Goal: Task Accomplishment & Management: Use online tool/utility

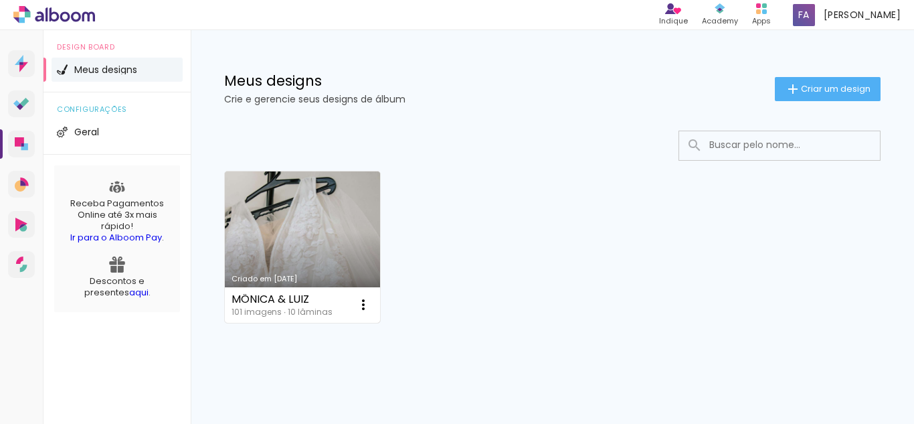
click at [301, 248] on link "Criado em [DATE]" at bounding box center [302, 246] width 155 height 151
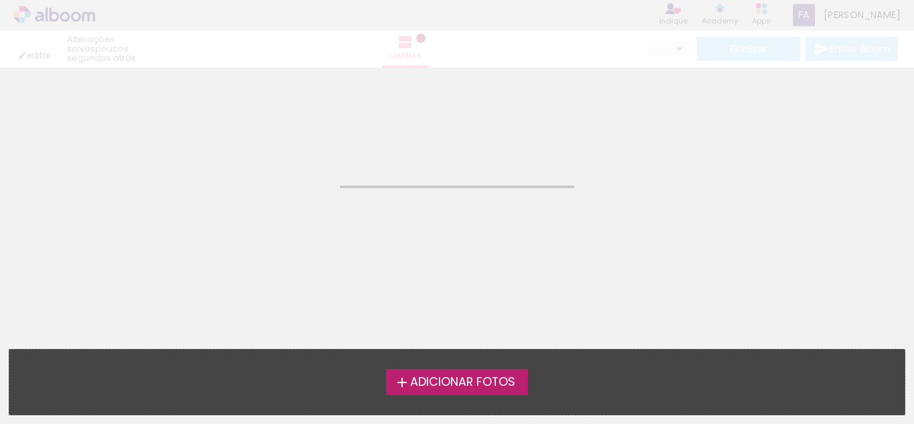
click at [301, 248] on neon-animated-pages "Confirmar Cancelar" at bounding box center [457, 246] width 914 height 356
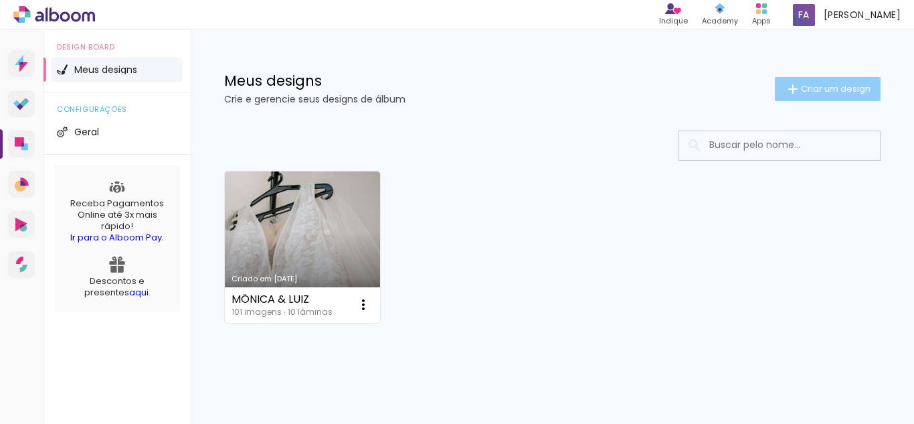
click at [824, 81] on paper-button "Criar um design" at bounding box center [828, 89] width 106 height 24
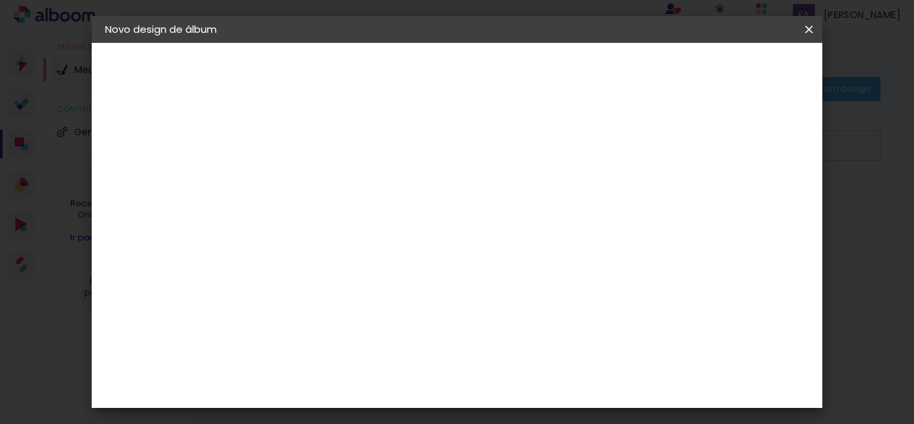
click at [324, 183] on input at bounding box center [324, 179] width 0 height 21
type input "Maria & José"
type paper-input "Maria & José"
click at [0, 0] on slot "Avançar" at bounding box center [0, 0] width 0 height 0
click at [424, 253] on input at bounding box center [357, 254] width 135 height 17
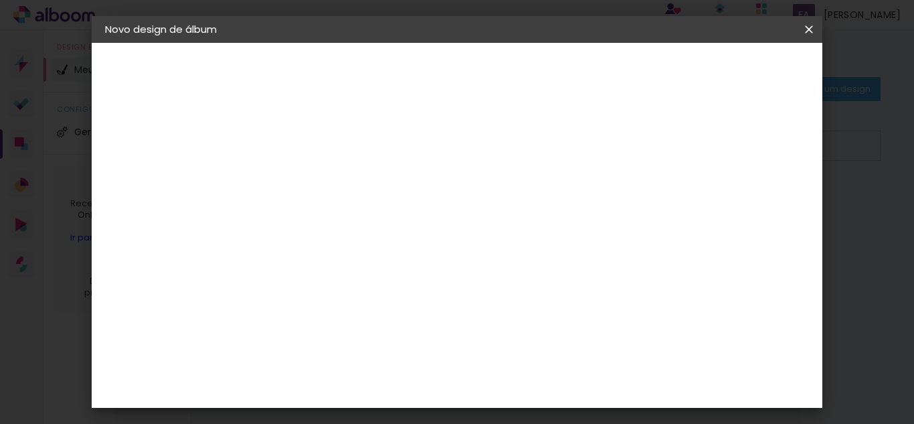
type input "sc"
type paper-input "sc"
click at [365, 347] on div "Schlosser" at bounding box center [340, 352] width 51 height 11
click at [365, 354] on div "Schlosser" at bounding box center [340, 352] width 51 height 11
click at [0, 0] on slot "Tamanho Livre" at bounding box center [0, 0] width 0 height 0
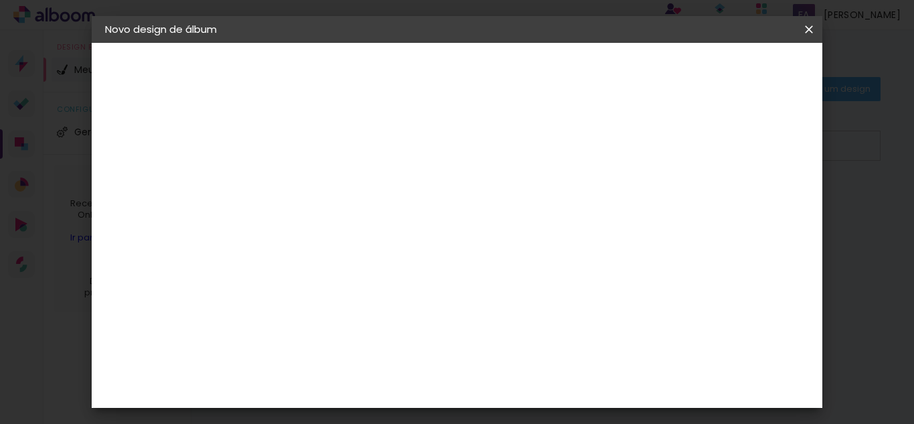
click at [539, 232] on div at bounding box center [479, 229] width 119 height 17
click at [0, 0] on slot "Tamanho Livre" at bounding box center [0, 0] width 0 height 0
click at [539, 288] on paper-item "Sugerir uma encadernadora" at bounding box center [479, 279] width 119 height 35
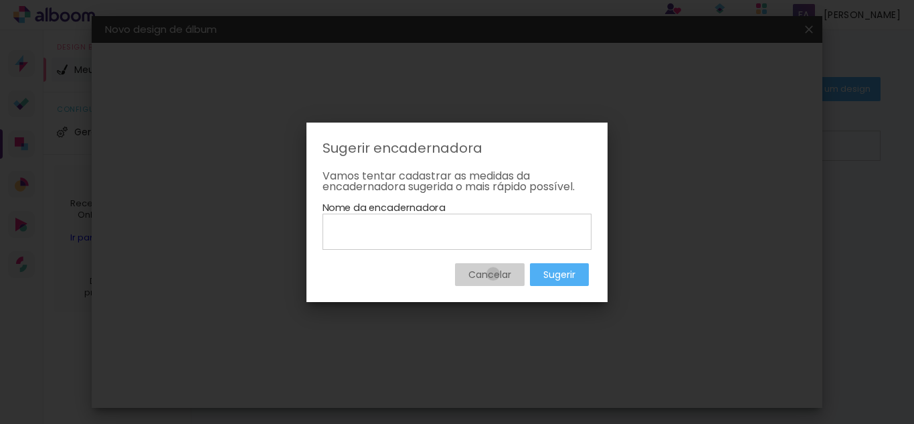
click at [0, 0] on slot "Cancelar" at bounding box center [0, 0] width 0 height 0
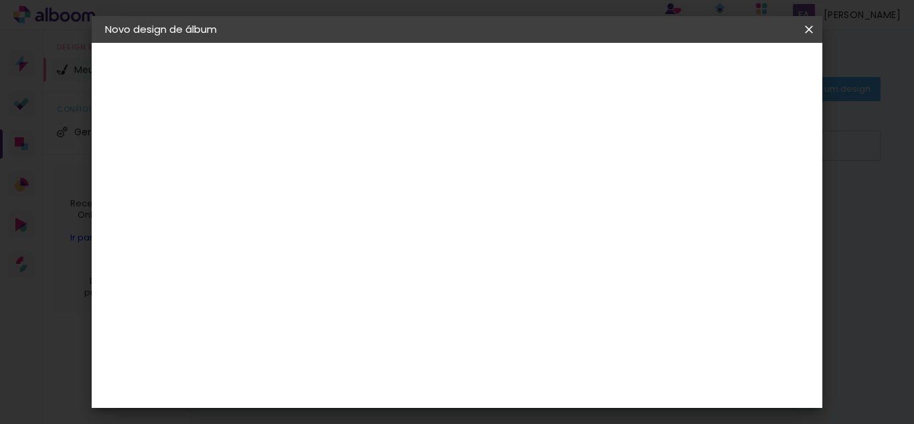
click at [0, 0] on slot "Avançar" at bounding box center [0, 0] width 0 height 0
click at [448, 145] on span "cm" at bounding box center [454, 137] width 16 height 20
click at [437, 138] on span "30" at bounding box center [435, 137] width 22 height 20
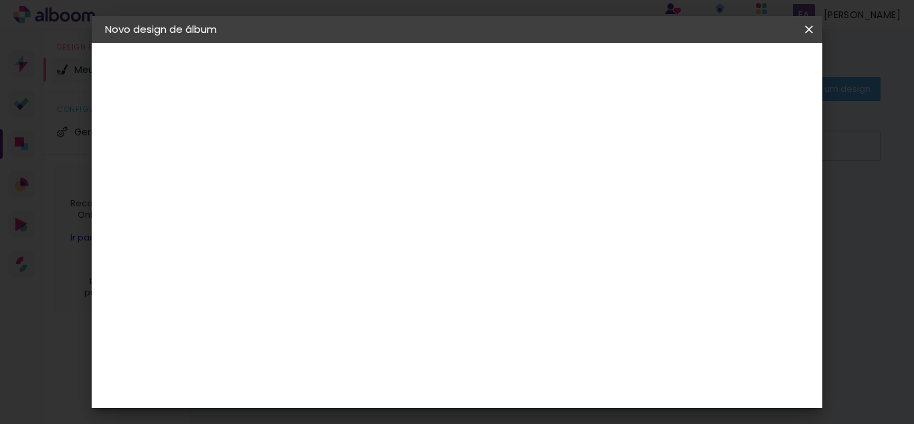
click at [437, 138] on span "30" at bounding box center [435, 137] width 22 height 20
click at [189, 133] on div "2. Especificações" at bounding box center [178, 137] width 147 height 16
click at [180, 156] on paper-button "Tamanho livre" at bounding box center [178, 165] width 147 height 27
click at [539, 218] on paper-item "Tamanho Livre" at bounding box center [479, 203] width 119 height 29
click at [392, 359] on paper-item "Schlosser" at bounding box center [345, 351] width 118 height 29
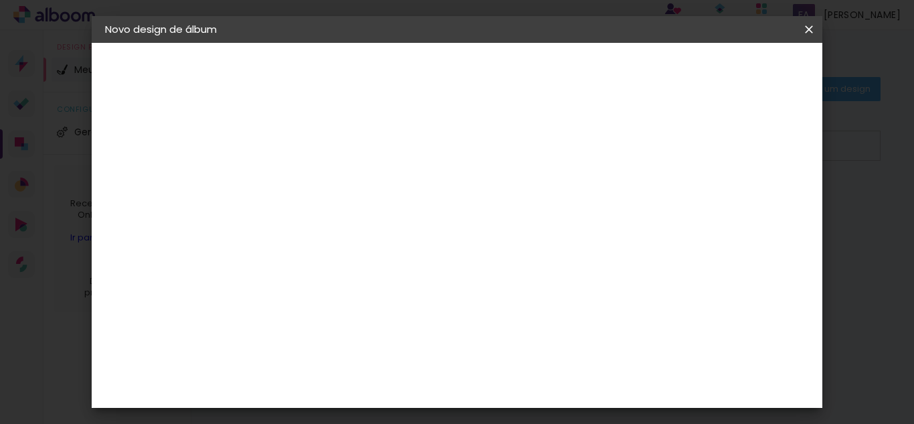
click at [0, 0] on slot "Avançar" at bounding box center [0, 0] width 0 height 0
click at [559, 70] on span "Iniciar design" at bounding box center [543, 75] width 31 height 19
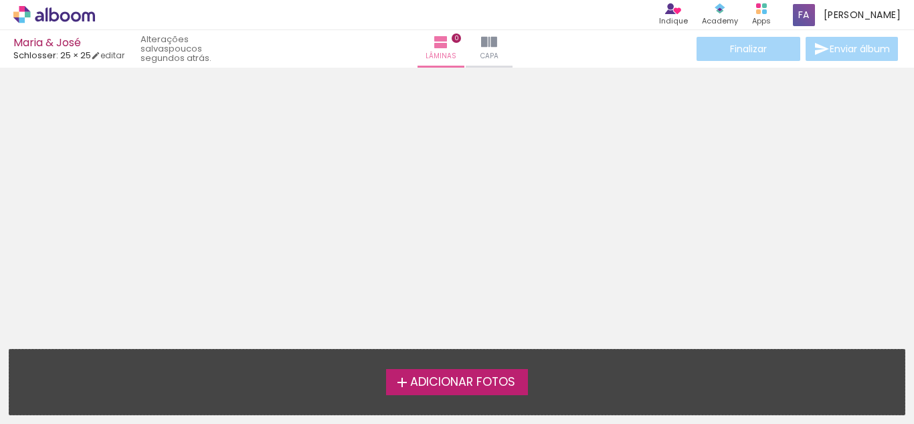
click at [485, 377] on span "Adicionar Fotos" at bounding box center [462, 382] width 105 height 12
click at [0, 0] on input "file" at bounding box center [0, 0] width 0 height 0
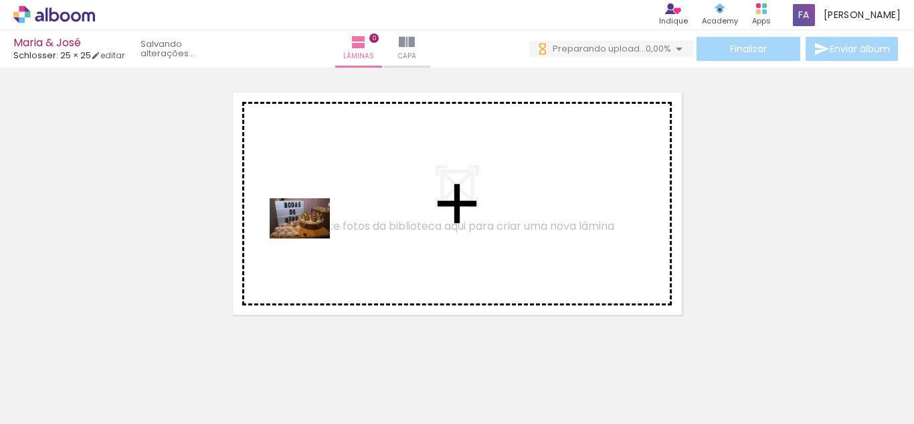
drag, startPoint x: 137, startPoint y: 389, endPoint x: 310, endPoint y: 238, distance: 229.1
click at [310, 238] on quentale-workspace at bounding box center [457, 212] width 914 height 424
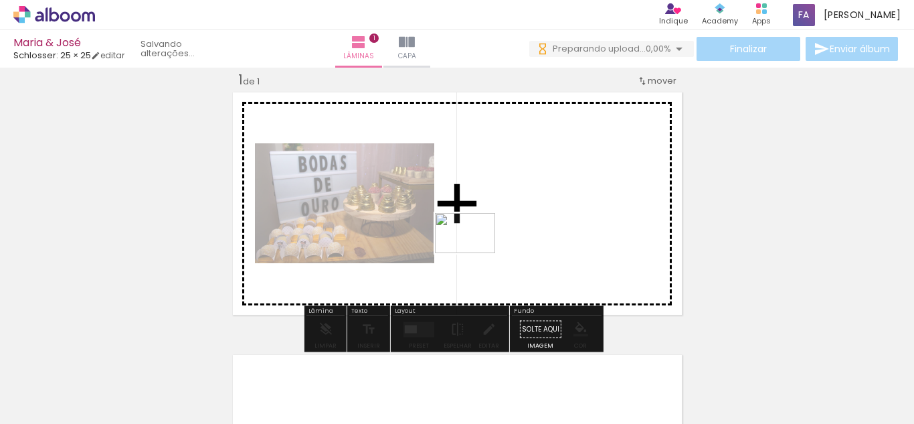
drag, startPoint x: 450, startPoint y: 383, endPoint x: 475, endPoint y: 250, distance: 135.5
click at [475, 250] on quentale-workspace at bounding box center [457, 212] width 914 height 424
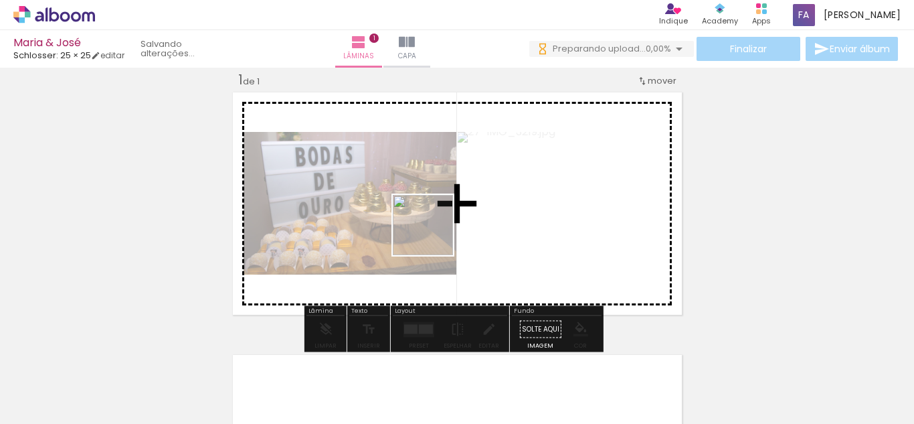
drag, startPoint x: 445, startPoint y: 355, endPoint x: 432, endPoint y: 234, distance: 122.5
click at [432, 234] on quentale-workspace at bounding box center [457, 212] width 914 height 424
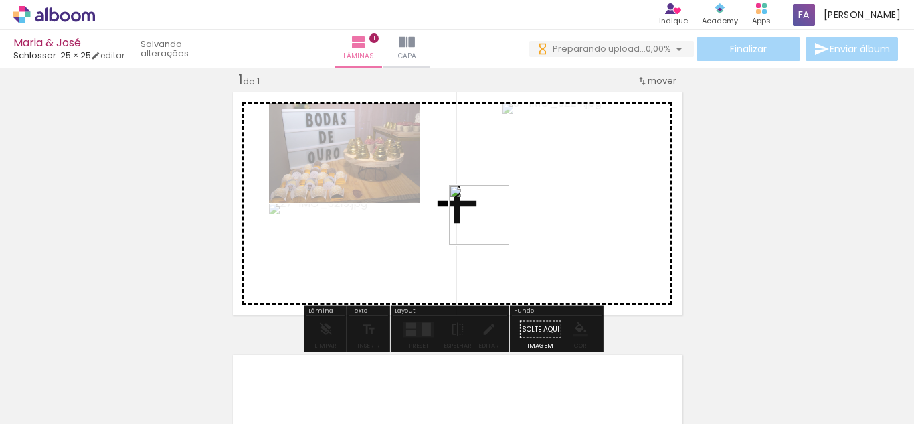
drag, startPoint x: 523, startPoint y: 375, endPoint x: 489, endPoint y: 225, distance: 153.6
click at [489, 225] on quentale-workspace at bounding box center [457, 212] width 914 height 424
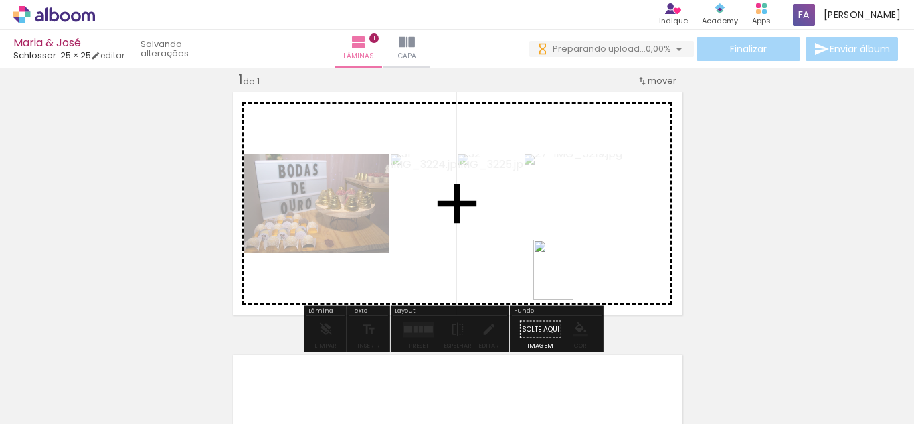
drag, startPoint x: 590, startPoint y: 402, endPoint x: 573, endPoint y: 262, distance: 140.9
click at [573, 262] on quentale-workspace at bounding box center [457, 212] width 914 height 424
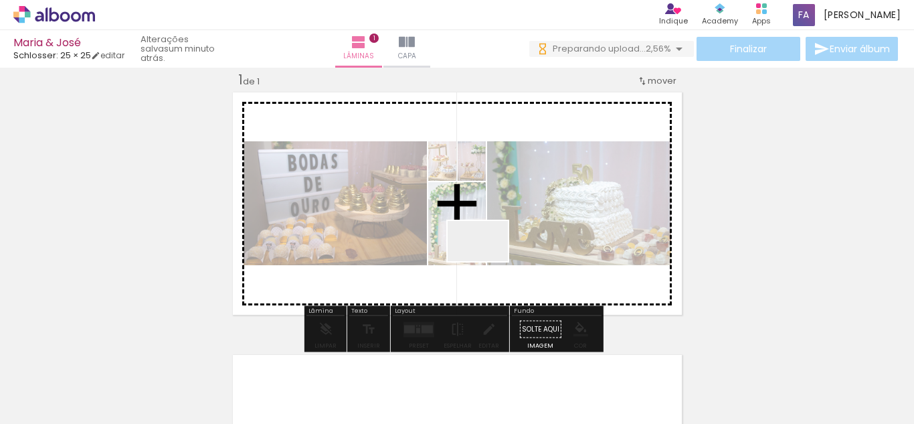
drag, startPoint x: 479, startPoint y: 386, endPoint x: 488, endPoint y: 261, distance: 124.8
click at [488, 261] on quentale-workspace at bounding box center [457, 212] width 914 height 424
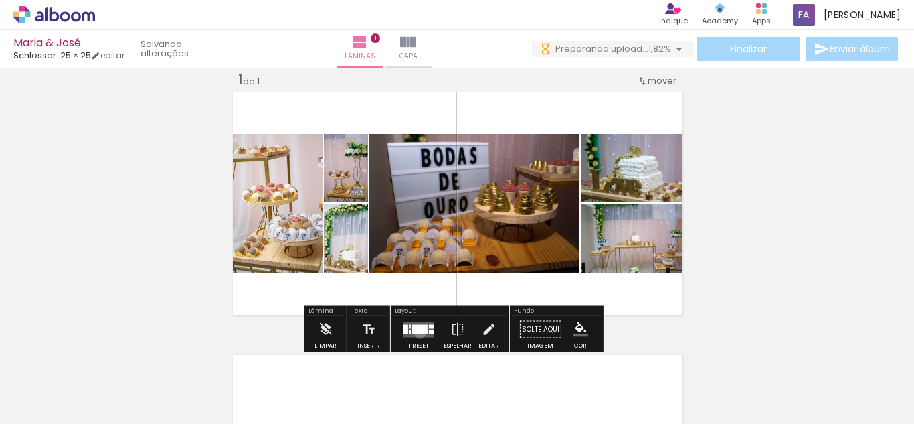
click at [417, 333] on div at bounding box center [419, 328] width 15 height 9
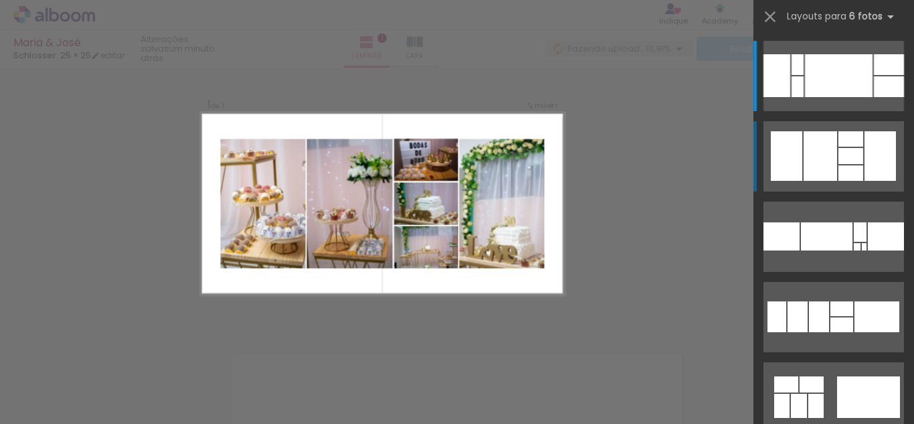
click at [827, 133] on div at bounding box center [820, 156] width 33 height 50
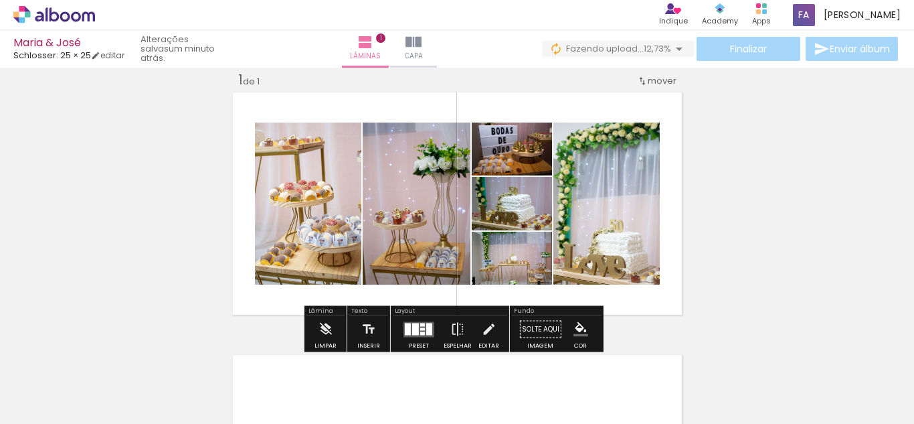
click at [786, 197] on div "Inserir lâmina 1 de 1" at bounding box center [457, 317] width 914 height 525
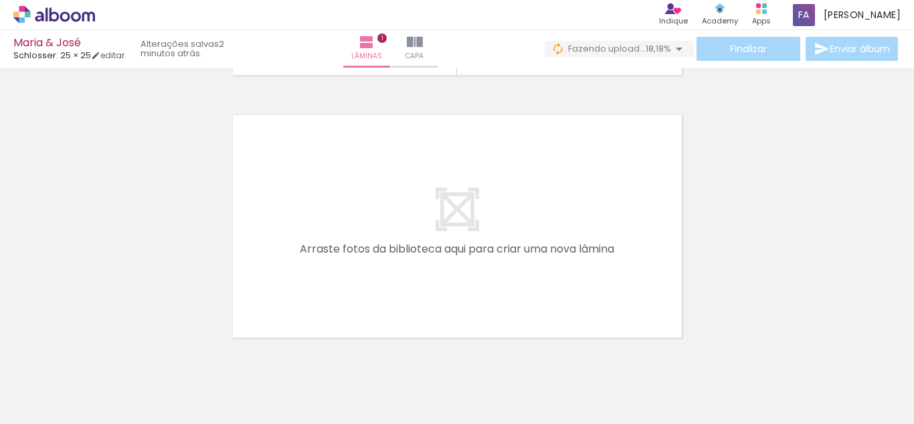
scroll to position [260, 0]
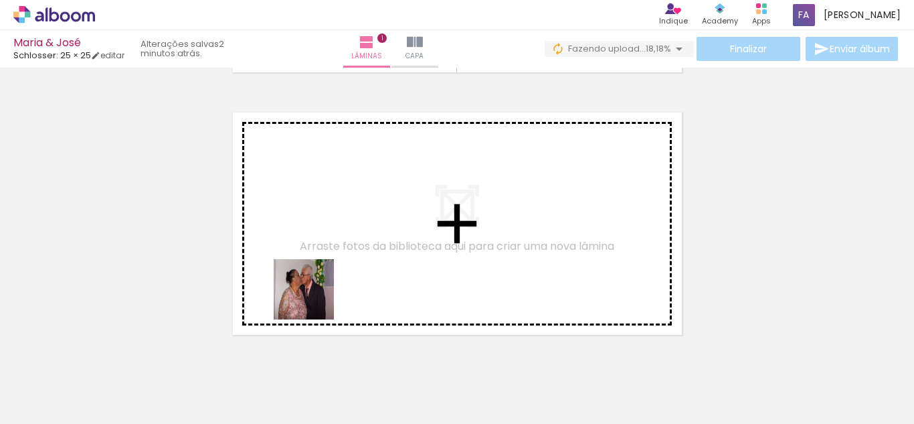
drag, startPoint x: 208, startPoint y: 394, endPoint x: 337, endPoint y: 278, distance: 172.5
click at [337, 278] on quentale-workspace at bounding box center [457, 212] width 914 height 424
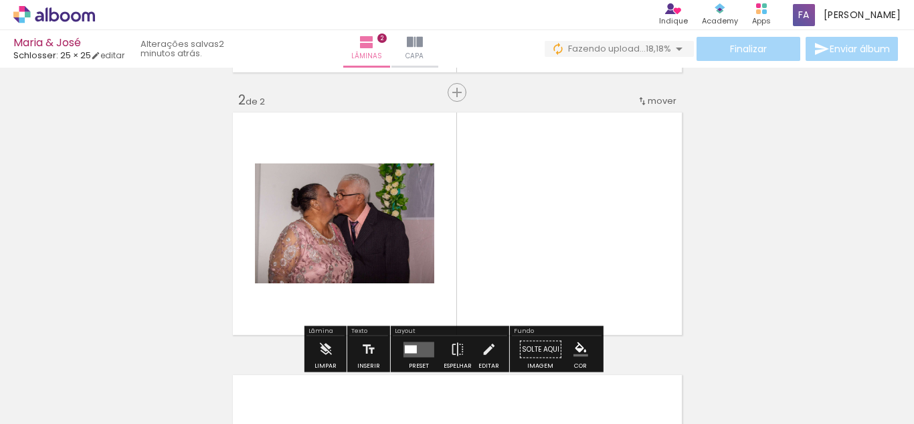
scroll to position [280, 0]
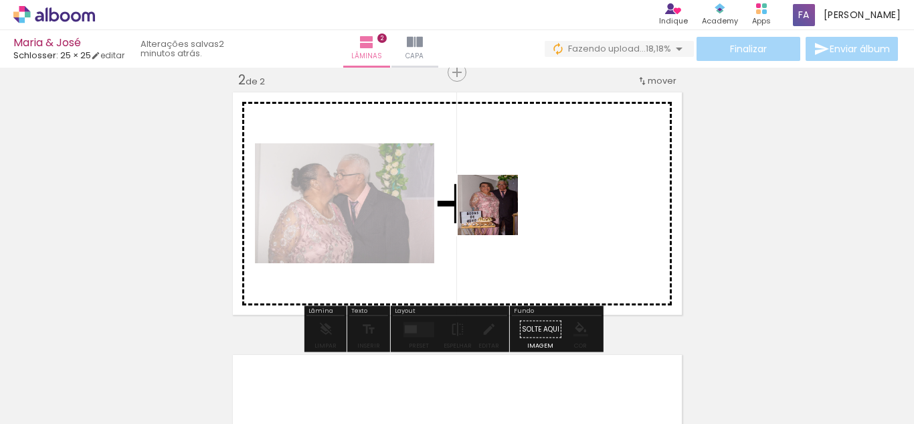
drag, startPoint x: 302, startPoint y: 361, endPoint x: 503, endPoint y: 212, distance: 250.3
click at [503, 212] on quentale-workspace at bounding box center [457, 212] width 914 height 424
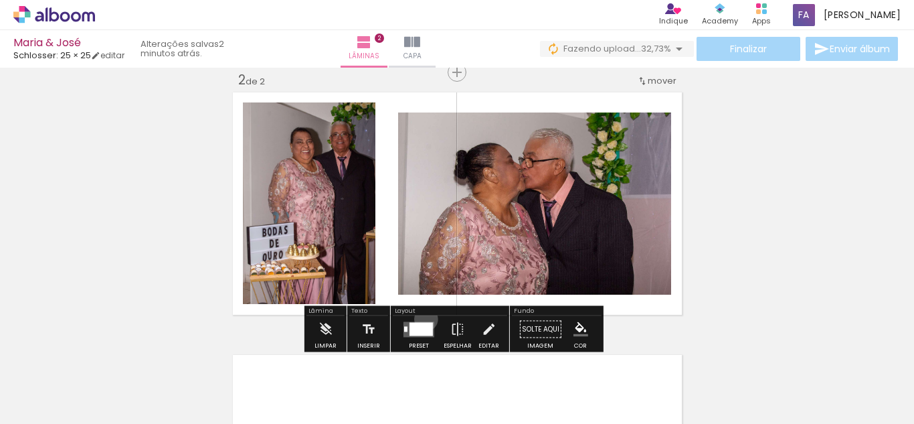
click at [423, 319] on div at bounding box center [419, 329] width 36 height 27
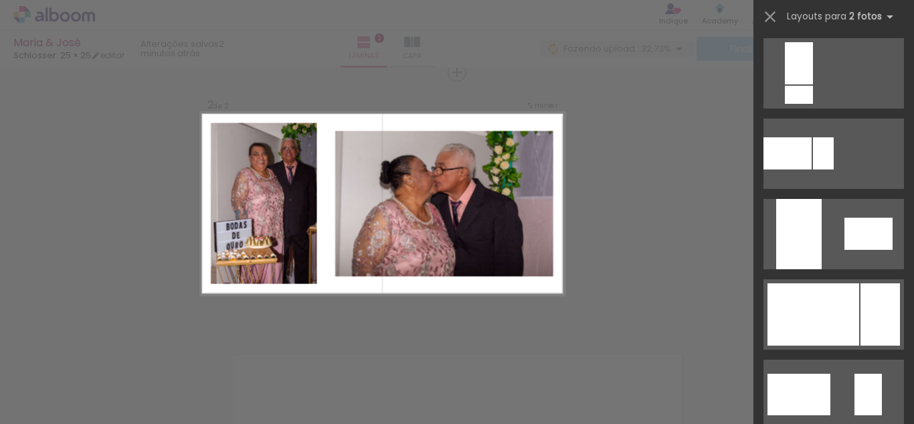
scroll to position [498, 0]
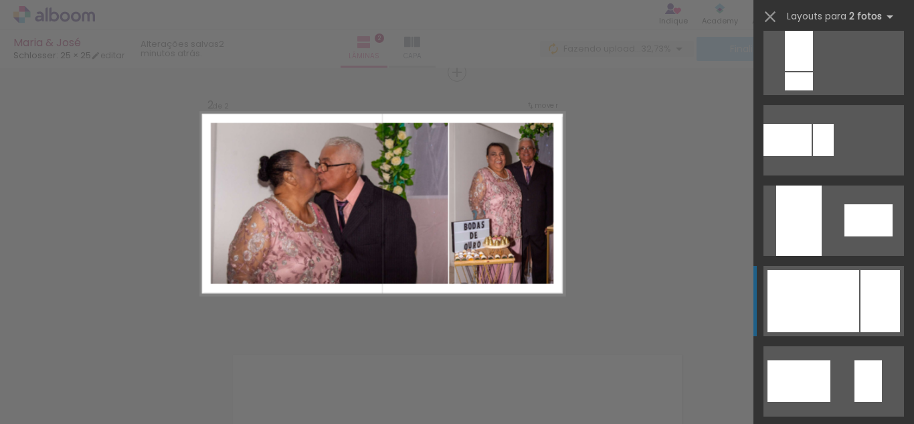
click at [823, 293] on div at bounding box center [814, 301] width 92 height 62
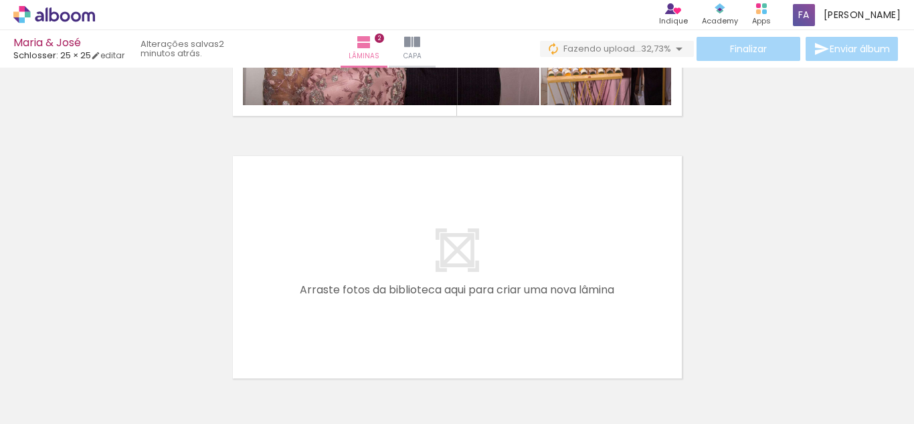
scroll to position [486, 0]
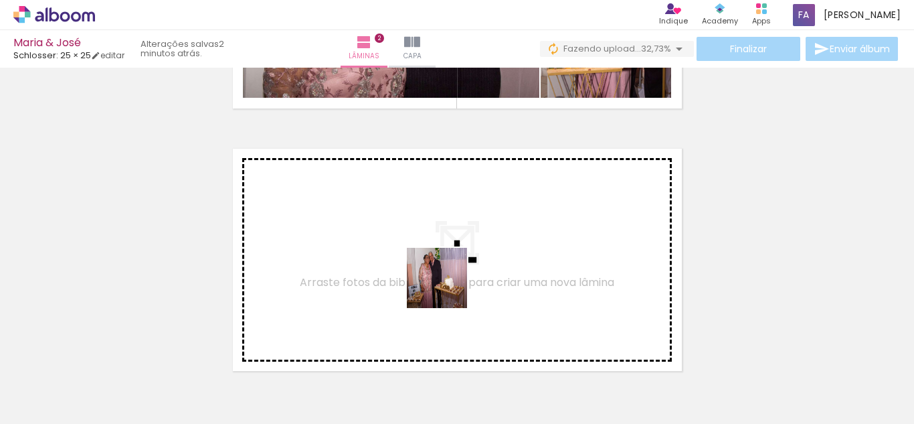
drag, startPoint x: 383, startPoint y: 378, endPoint x: 432, endPoint y: 351, distance: 56.0
click at [447, 286] on quentale-workspace at bounding box center [457, 212] width 914 height 424
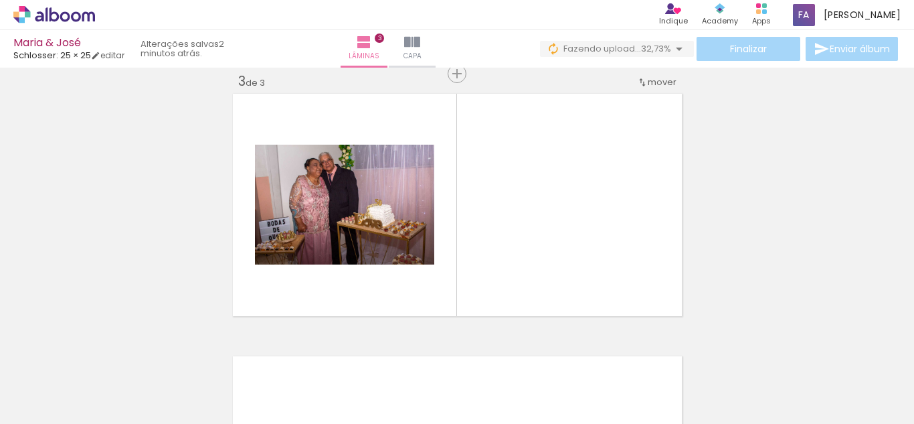
scroll to position [542, 0]
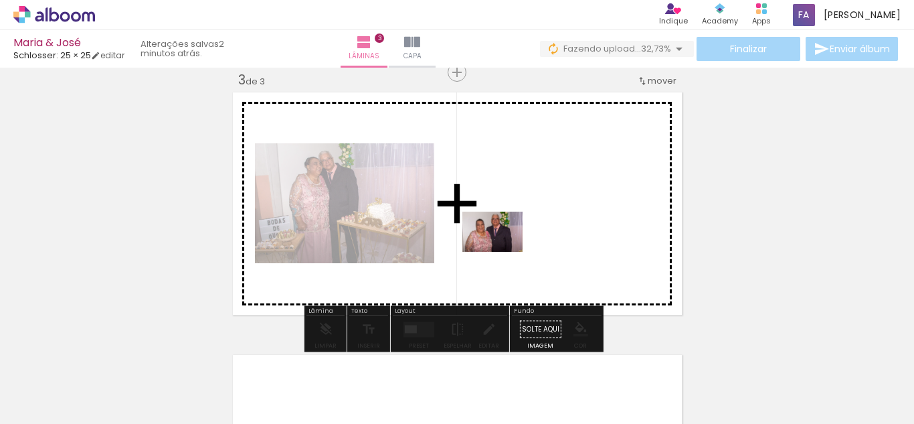
drag, startPoint x: 430, startPoint y: 376, endPoint x: 503, endPoint y: 252, distance: 144.6
click at [503, 252] on quentale-workspace at bounding box center [457, 212] width 914 height 424
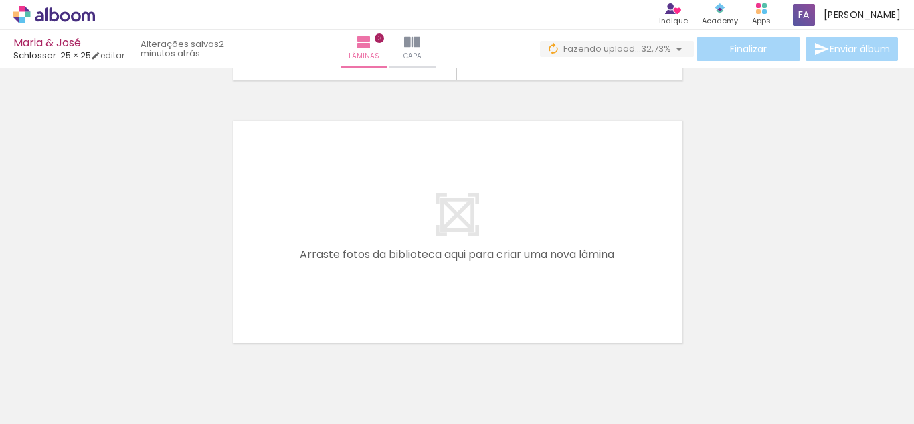
scroll to position [778, 0]
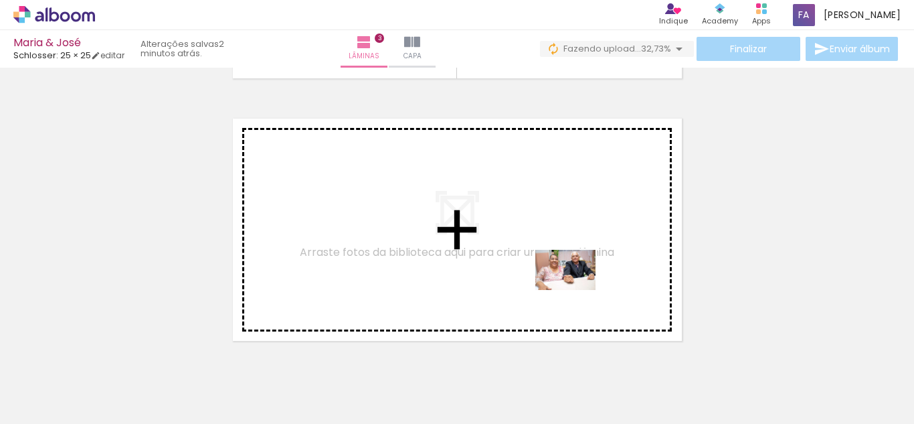
drag, startPoint x: 596, startPoint y: 386, endPoint x: 576, endPoint y: 289, distance: 99.1
click at [576, 289] on quentale-workspace at bounding box center [457, 212] width 914 height 424
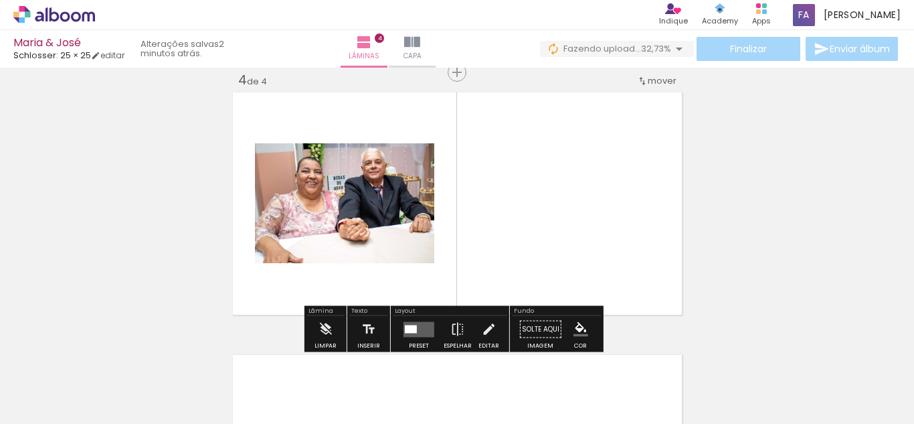
scroll to position [804, 0]
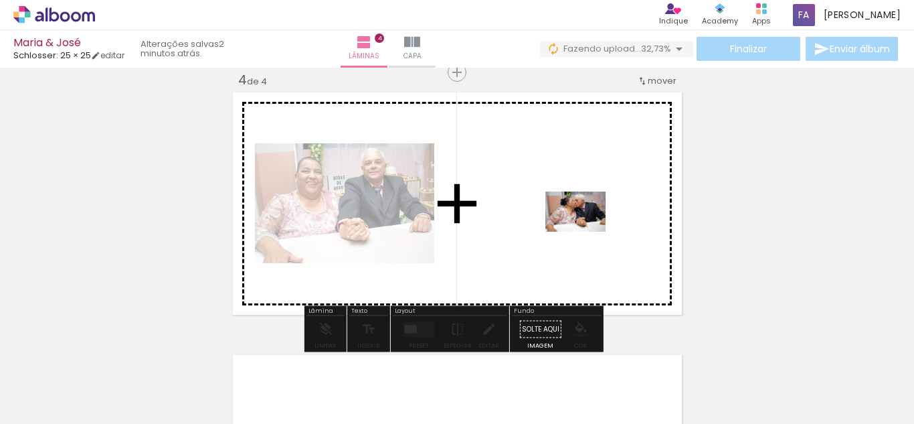
drag, startPoint x: 662, startPoint y: 380, endPoint x: 586, endPoint y: 232, distance: 167.0
click at [586, 232] on quentale-workspace at bounding box center [457, 212] width 914 height 424
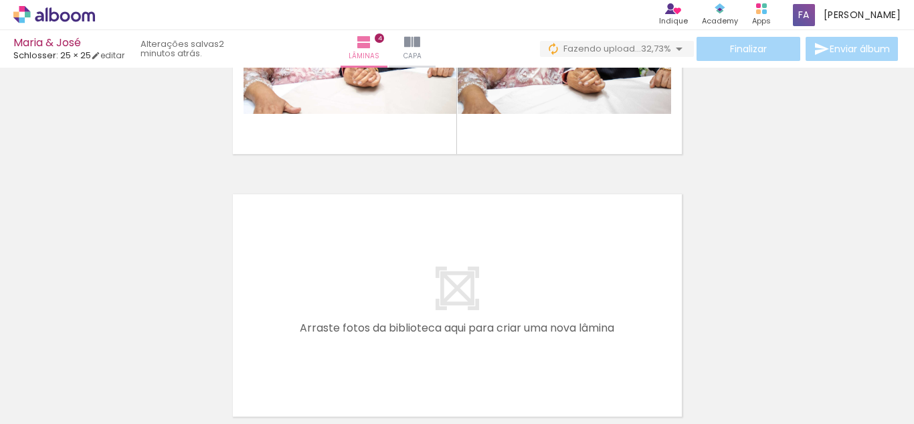
scroll to position [995, 0]
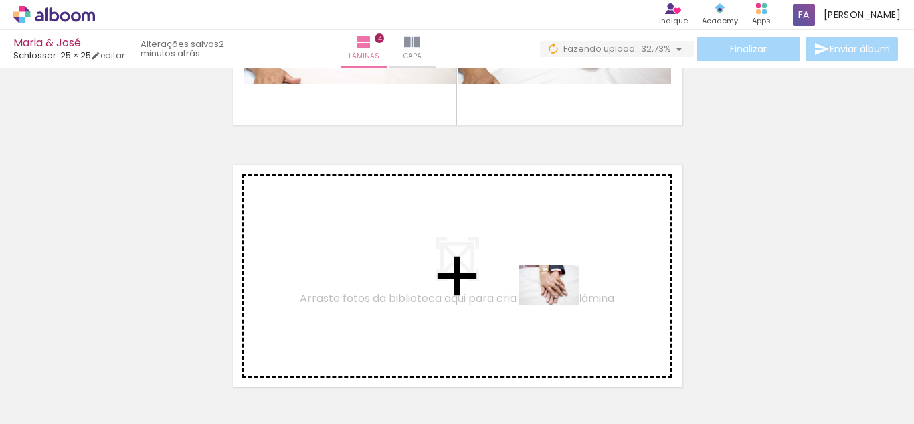
drag, startPoint x: 737, startPoint y: 396, endPoint x: 559, endPoint y: 305, distance: 199.9
click at [559, 305] on quentale-workspace at bounding box center [457, 212] width 914 height 424
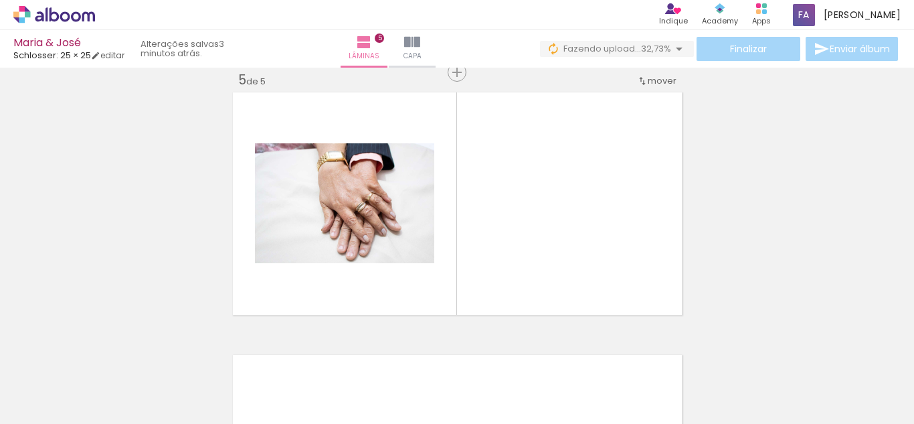
scroll to position [0, 594]
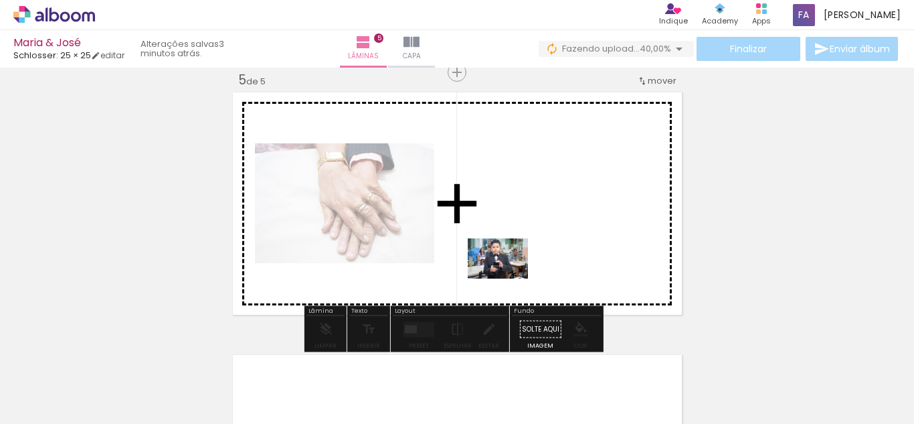
drag, startPoint x: 449, startPoint y: 388, endPoint x: 508, endPoint y: 277, distance: 125.2
click at [508, 277] on quentale-workspace at bounding box center [457, 212] width 914 height 424
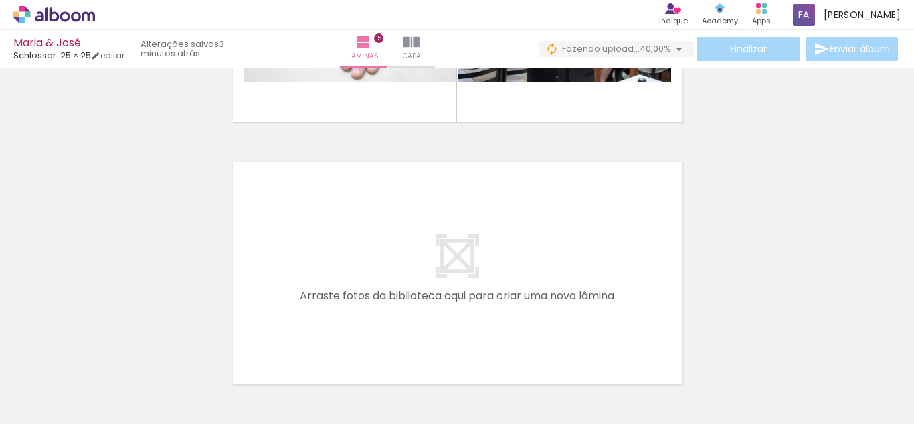
scroll to position [1280, 0]
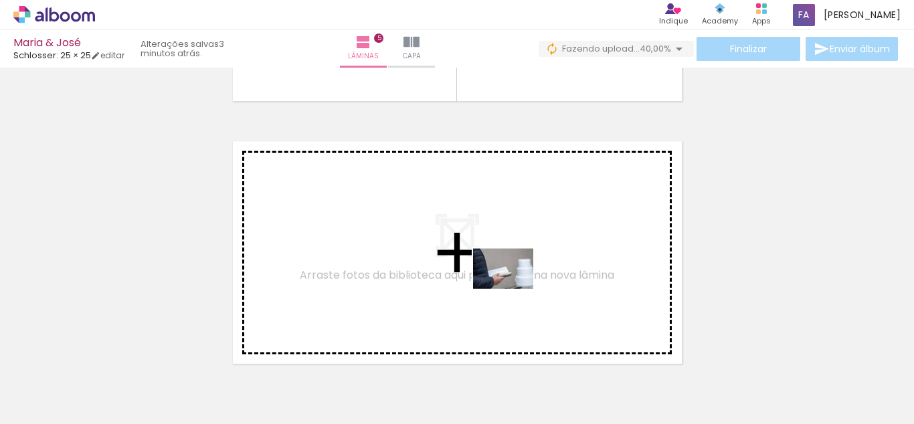
drag, startPoint x: 533, startPoint y: 384, endPoint x: 513, endPoint y: 288, distance: 97.7
click at [513, 288] on quentale-workspace at bounding box center [457, 212] width 914 height 424
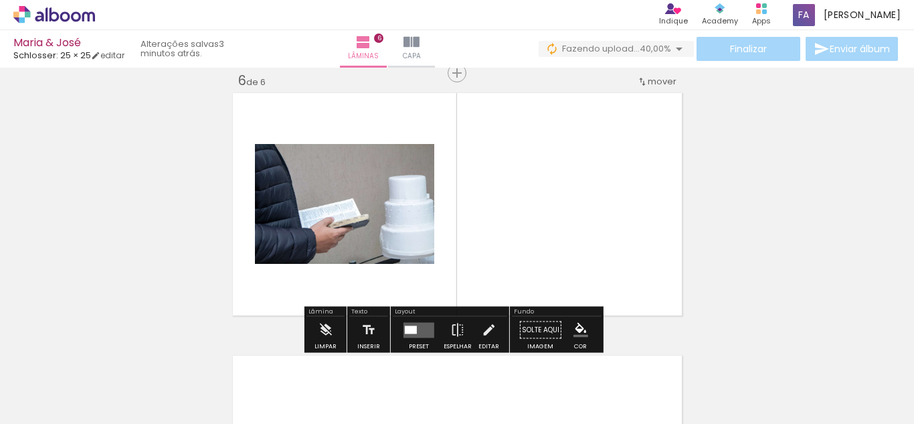
scroll to position [1329, 0]
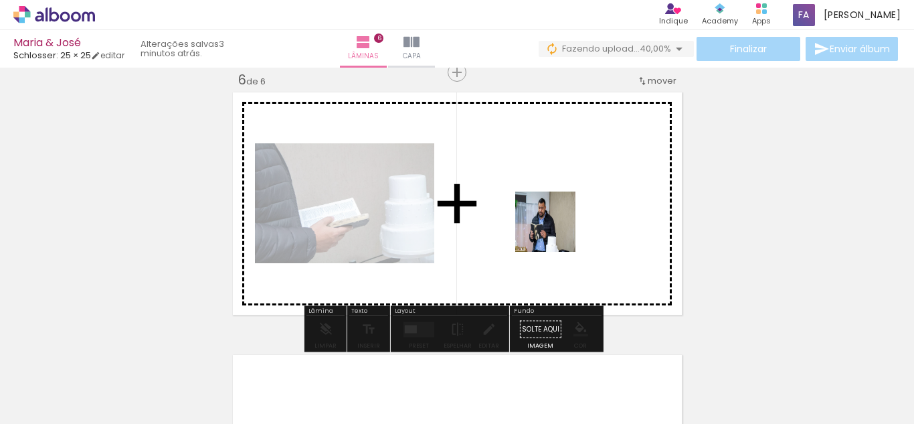
drag, startPoint x: 584, startPoint y: 392, endPoint x: 556, endPoint y: 214, distance: 180.9
click at [556, 214] on quentale-workspace at bounding box center [457, 212] width 914 height 424
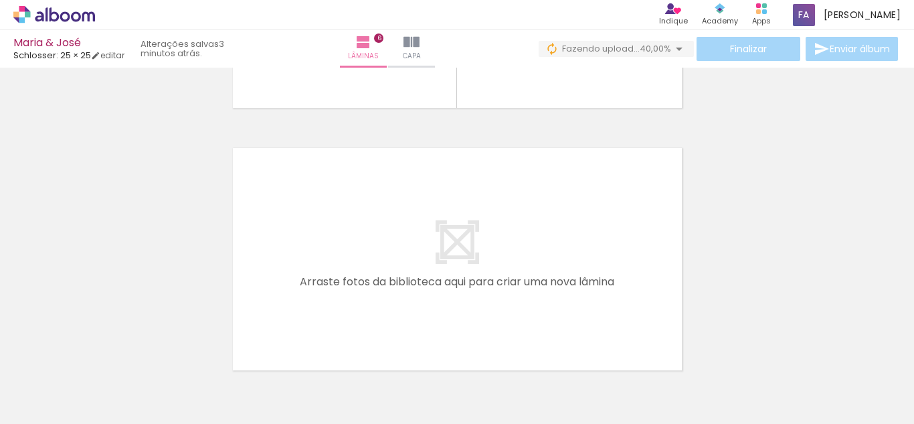
scroll to position [1572, 0]
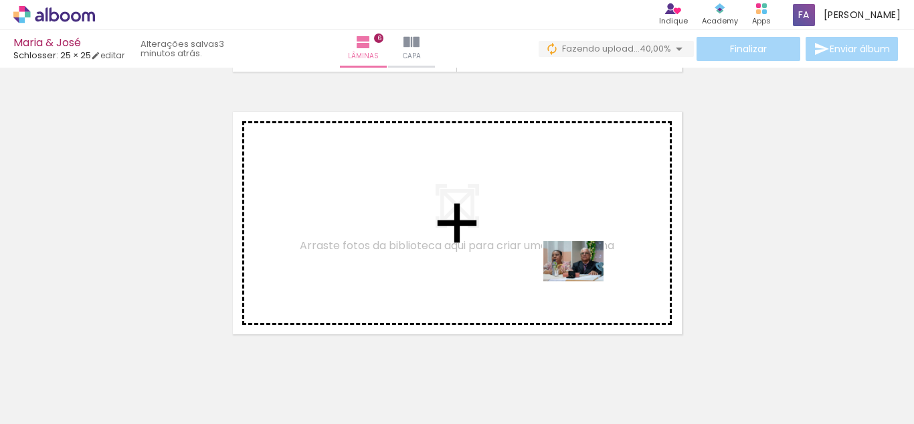
drag, startPoint x: 686, startPoint y: 392, endPoint x: 584, endPoint y: 281, distance: 150.6
click at [584, 281] on quentale-workspace at bounding box center [457, 212] width 914 height 424
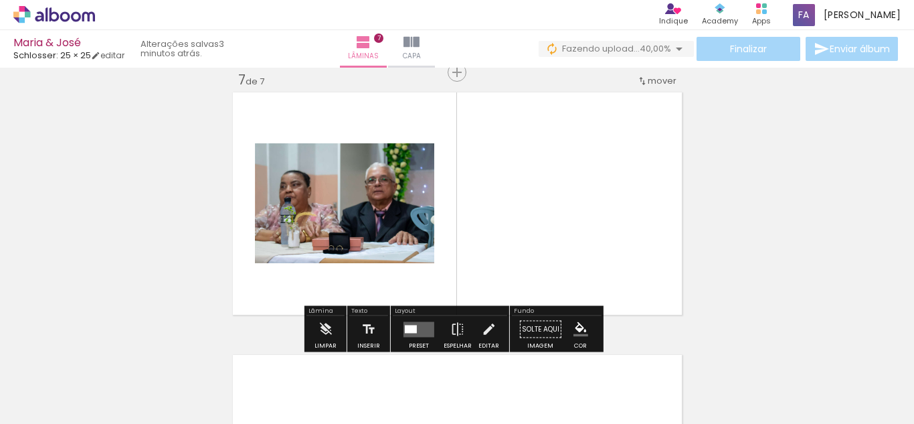
scroll to position [1592, 0]
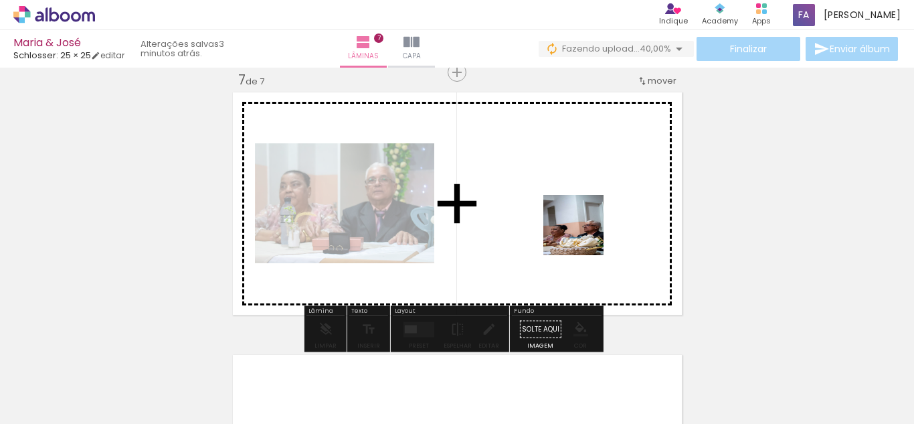
drag, startPoint x: 686, startPoint y: 313, endPoint x: 579, endPoint y: 230, distance: 135.1
click at [579, 230] on quentale-workspace at bounding box center [457, 212] width 914 height 424
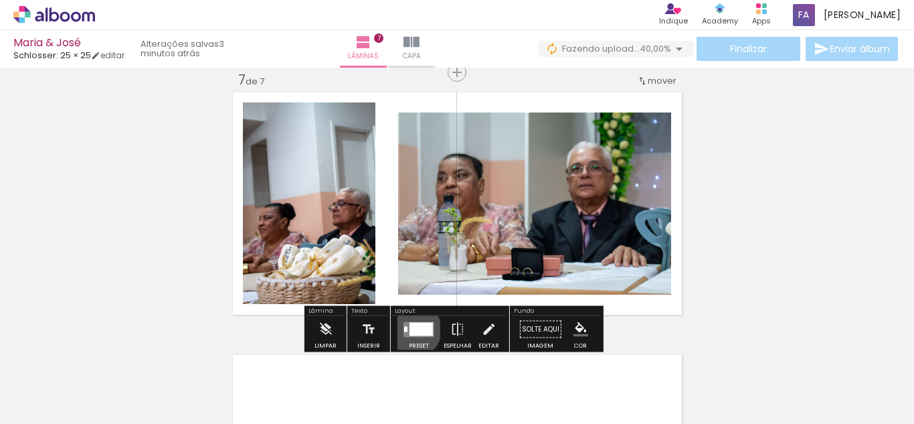
click at [410, 329] on div at bounding box center [421, 328] width 23 height 13
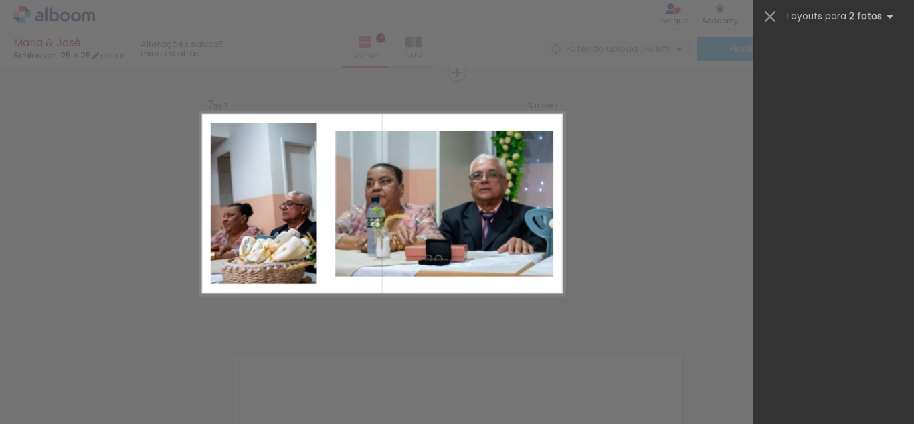
scroll to position [0, 0]
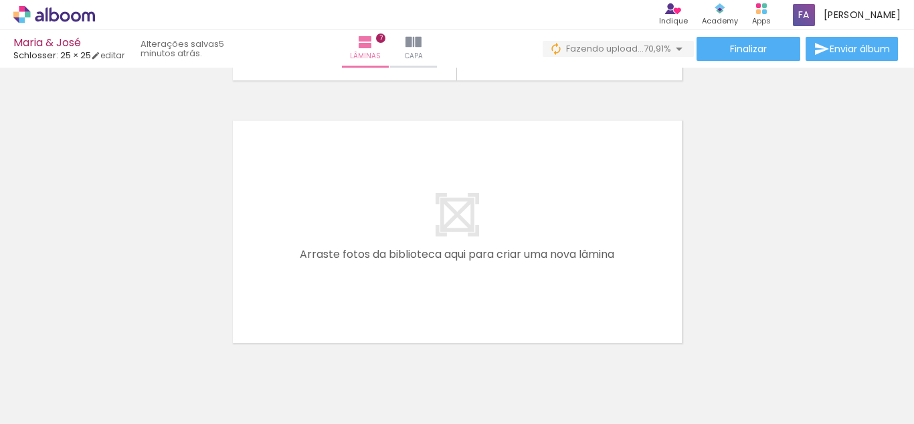
scroll to position [1830, 0]
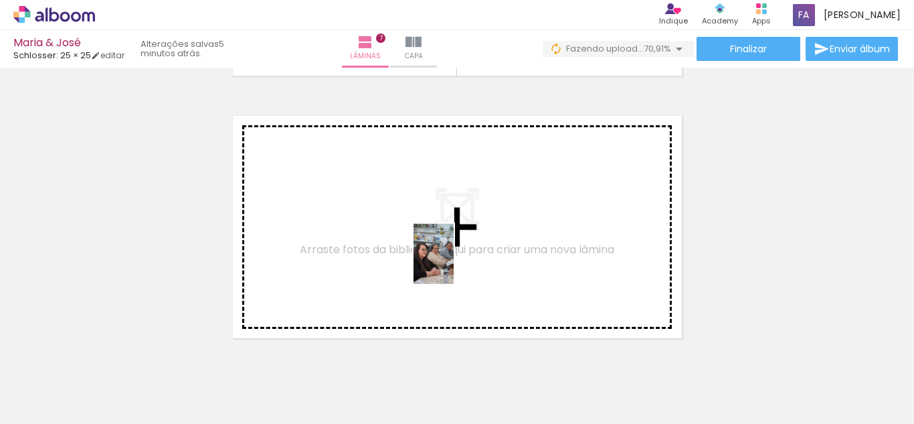
drag, startPoint x: 476, startPoint y: 381, endPoint x: 454, endPoint y: 263, distance: 119.8
click at [454, 263] on quentale-workspace at bounding box center [457, 212] width 914 height 424
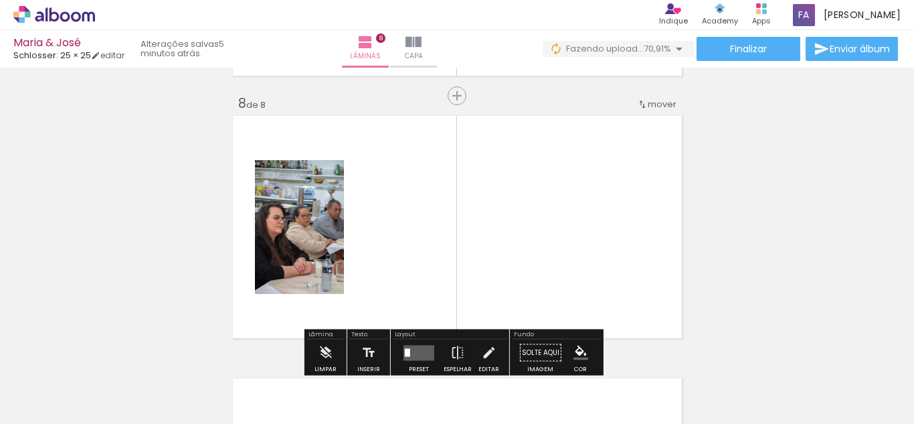
scroll to position [1854, 0]
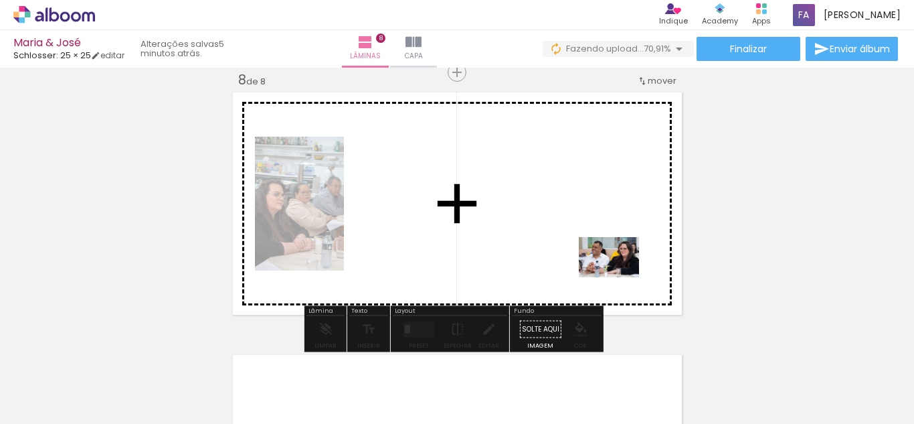
drag, startPoint x: 848, startPoint y: 396, endPoint x: 619, endPoint y: 277, distance: 257.7
click at [619, 277] on quentale-workspace at bounding box center [457, 212] width 914 height 424
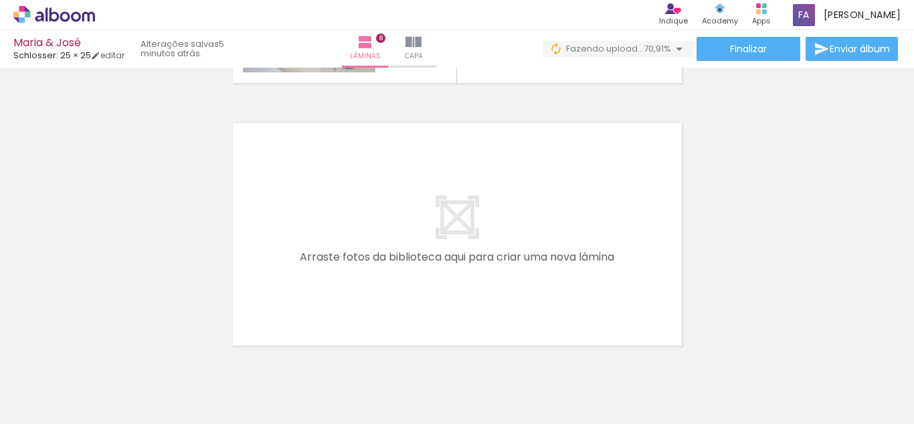
scroll to position [2090, 0]
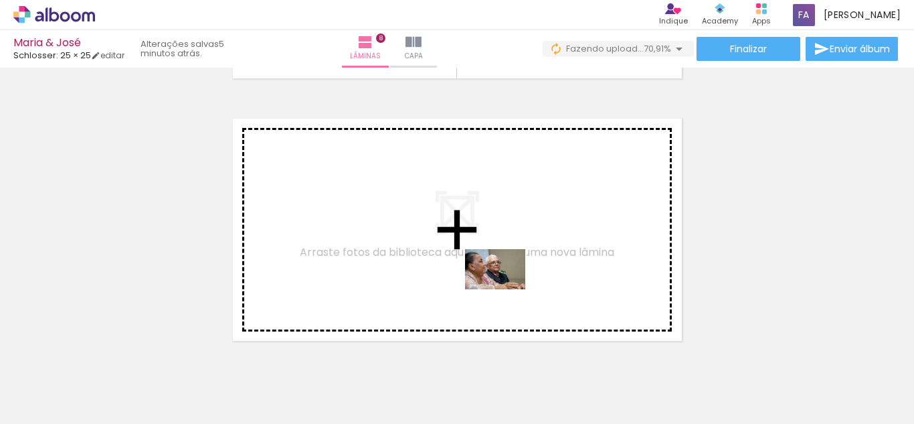
drag, startPoint x: 565, startPoint y: 379, endPoint x: 505, endPoint y: 289, distance: 108.2
click at [505, 289] on quentale-workspace at bounding box center [457, 212] width 914 height 424
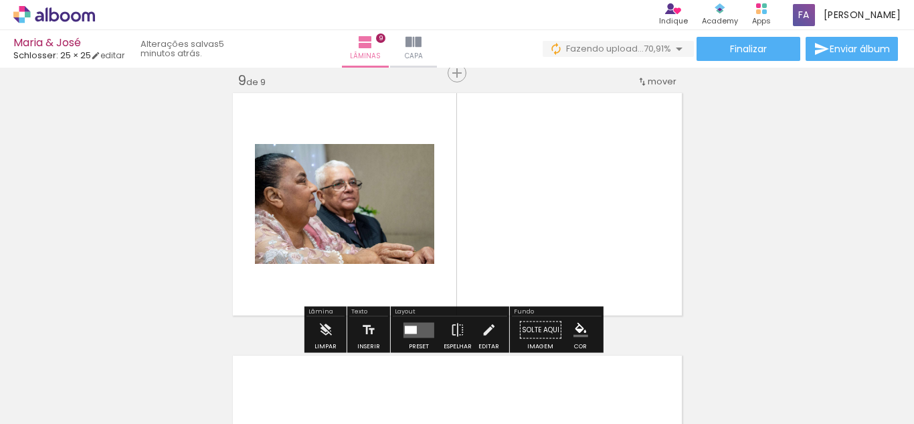
scroll to position [2116, 0]
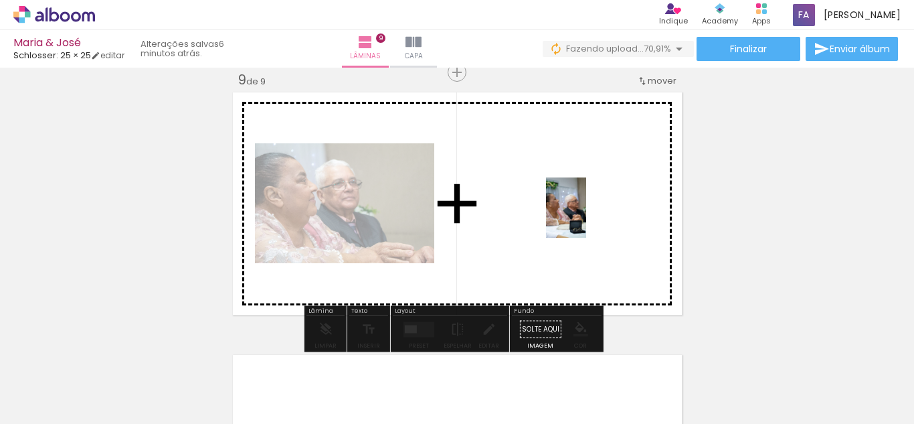
drag, startPoint x: 626, startPoint y: 372, endPoint x: 586, endPoint y: 218, distance: 159.7
click at [586, 218] on quentale-workspace at bounding box center [457, 212] width 914 height 424
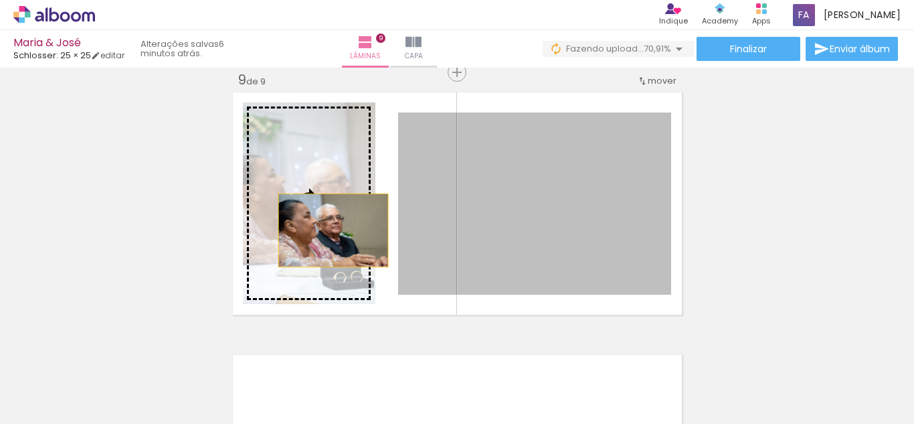
drag, startPoint x: 582, startPoint y: 206, endPoint x: 328, endPoint y: 230, distance: 254.8
click at [0, 0] on slot at bounding box center [0, 0] width 0 height 0
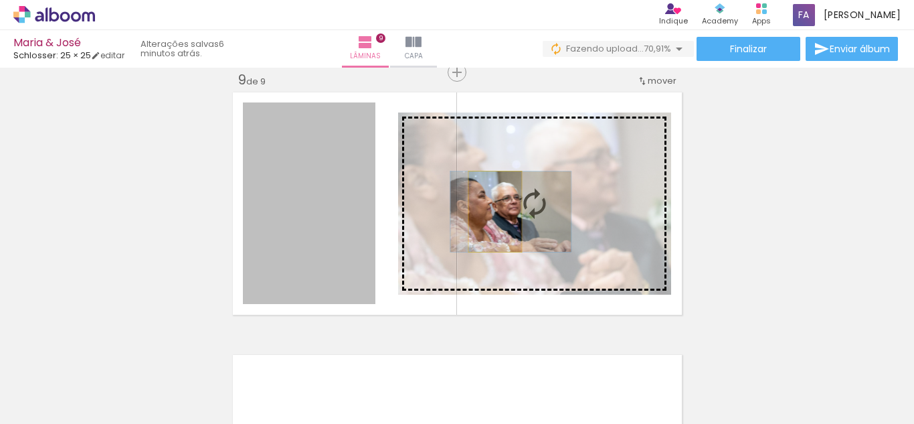
drag, startPoint x: 328, startPoint y: 230, endPoint x: 490, endPoint y: 211, distance: 163.0
click at [0, 0] on slot at bounding box center [0, 0] width 0 height 0
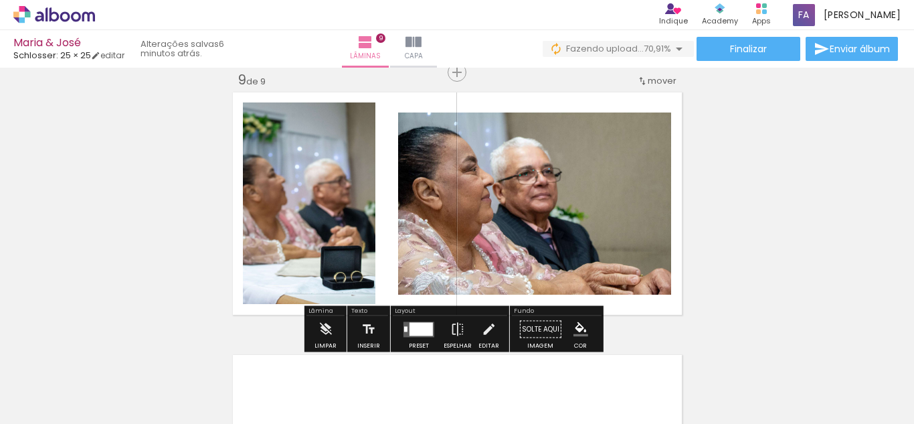
scroll to position [0, 934]
click at [422, 331] on div at bounding box center [421, 328] width 23 height 13
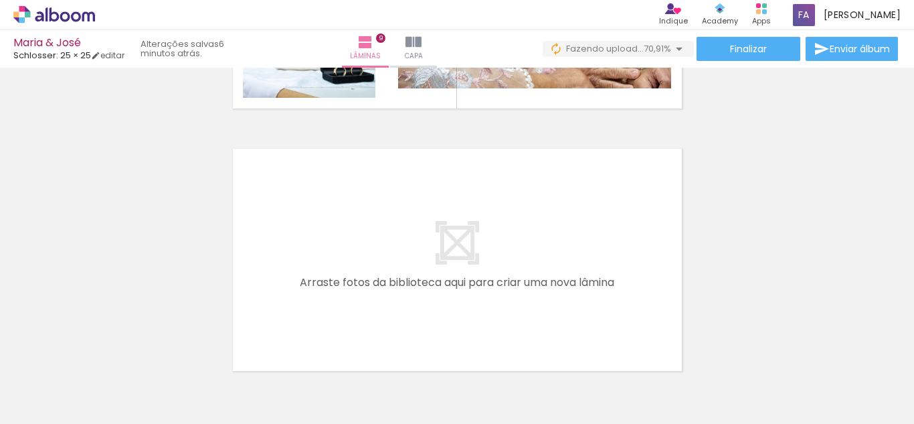
scroll to position [2334, 0]
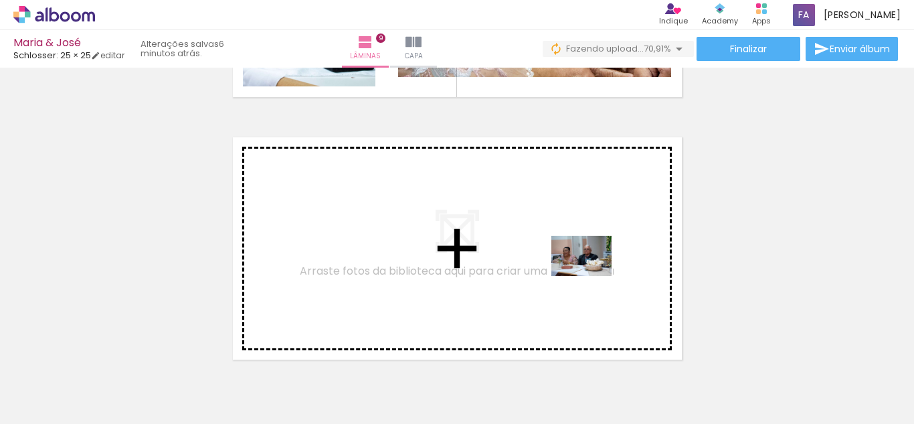
drag, startPoint x: 721, startPoint y: 394, endPoint x: 592, endPoint y: 276, distance: 175.8
click at [592, 276] on quentale-workspace at bounding box center [457, 212] width 914 height 424
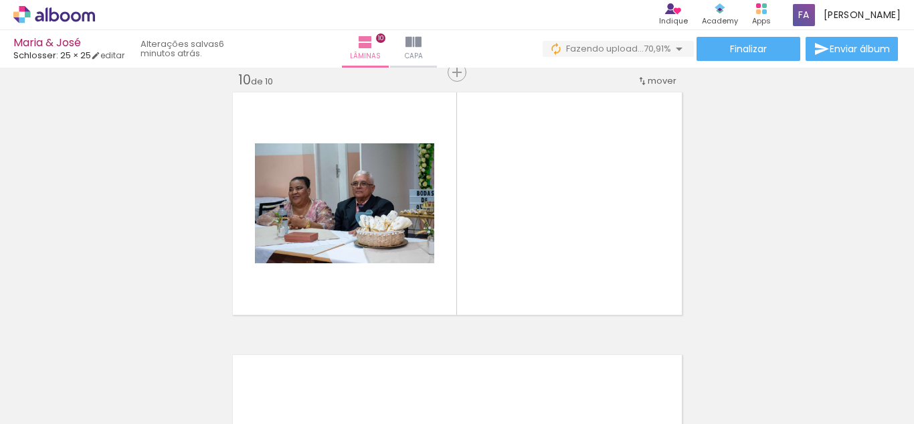
scroll to position [2379, 0]
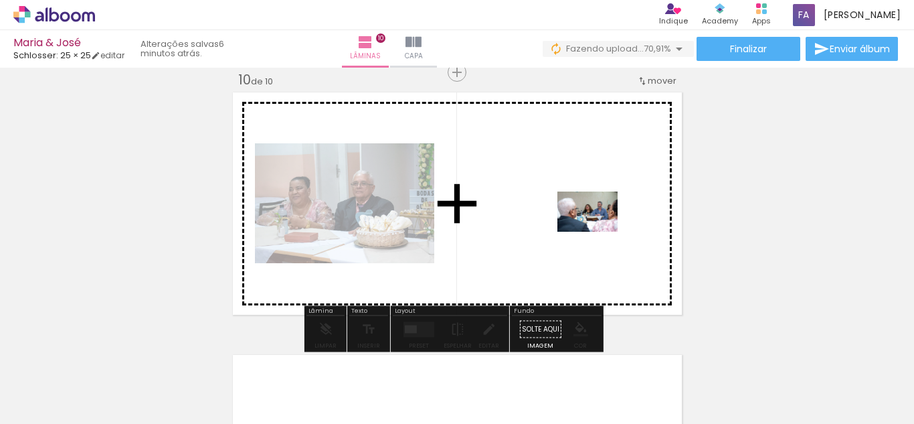
drag, startPoint x: 768, startPoint y: 376, endPoint x: 594, endPoint y: 225, distance: 230.1
click at [594, 225] on quentale-workspace at bounding box center [457, 212] width 914 height 424
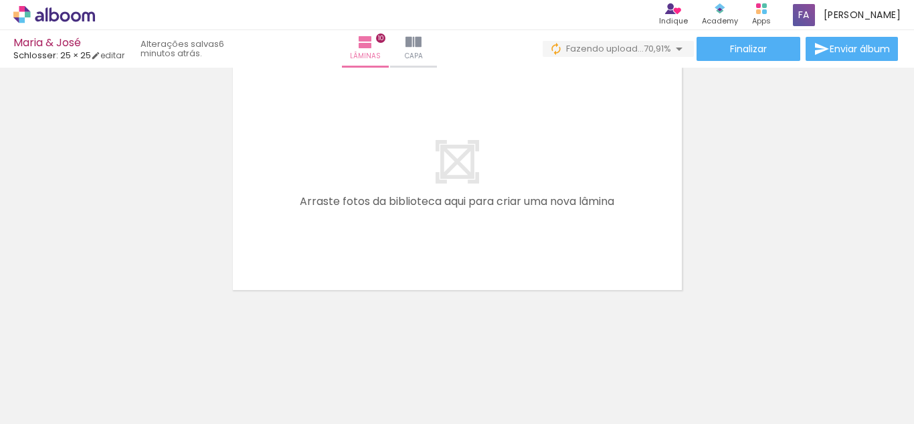
scroll to position [0, 1431]
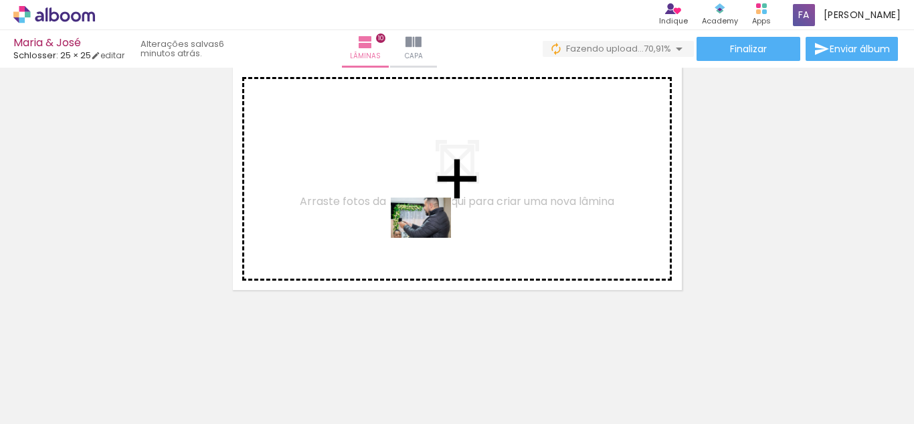
drag, startPoint x: 491, startPoint y: 379, endPoint x: 431, endPoint y: 238, distance: 153.9
click at [431, 238] on quentale-workspace at bounding box center [457, 212] width 914 height 424
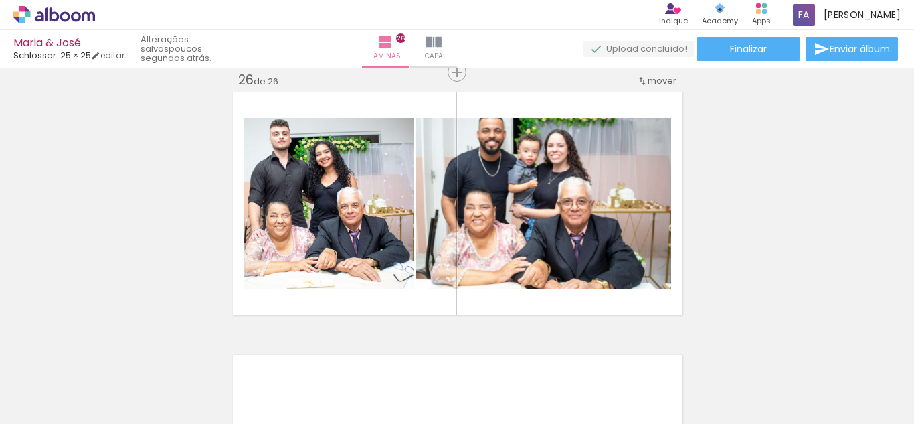
scroll to position [0, 3322]
click at [765, 50] on paper-button "Finalizar" at bounding box center [749, 49] width 104 height 24
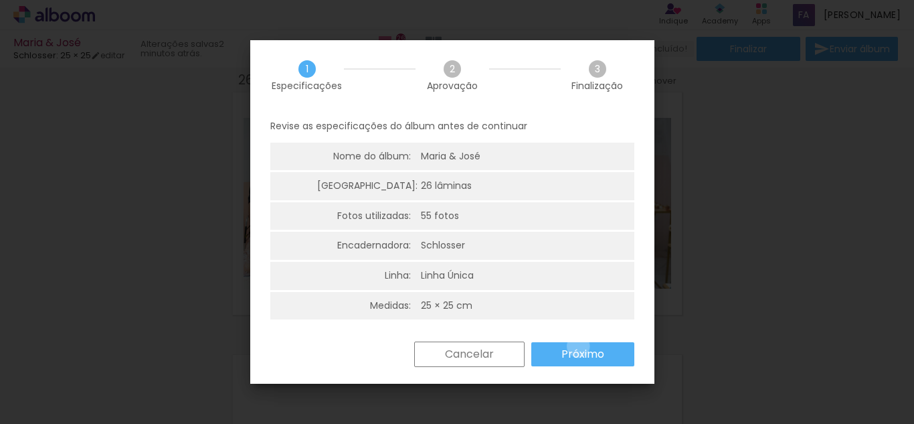
click at [0, 0] on slot "Próximo" at bounding box center [0, 0] width 0 height 0
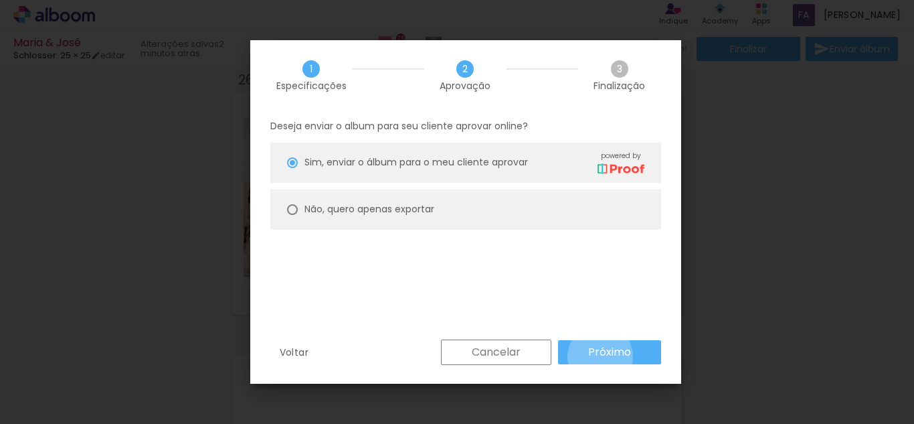
click at [0, 0] on slot "Próximo" at bounding box center [0, 0] width 0 height 0
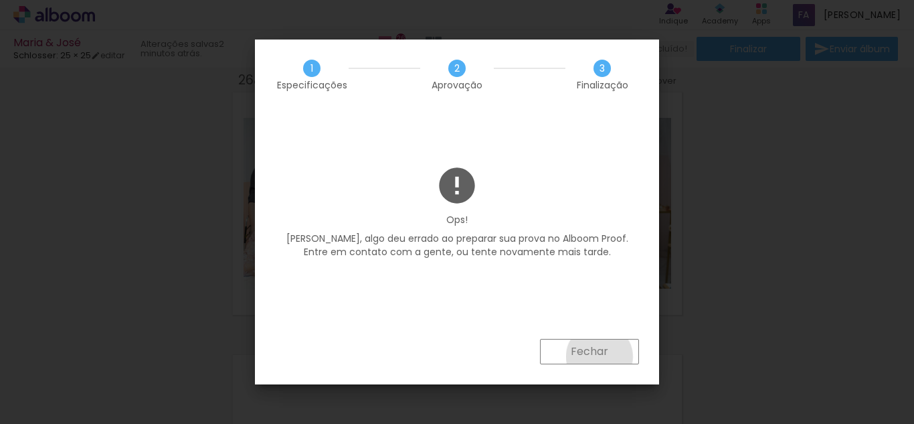
click at [0, 0] on slot "Fechar" at bounding box center [0, 0] width 0 height 0
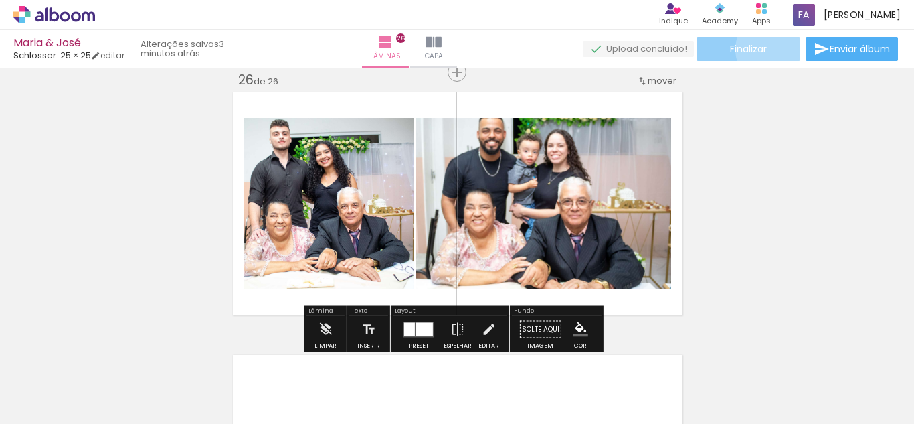
click at [769, 49] on paper-button "Finalizar" at bounding box center [749, 49] width 104 height 24
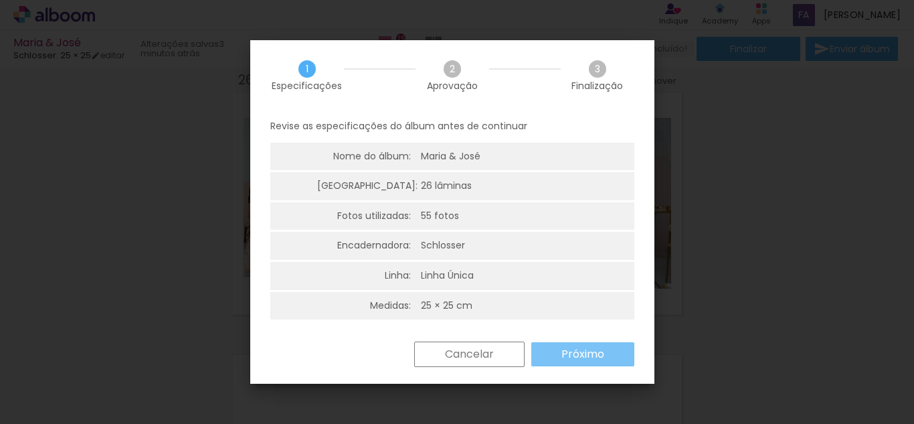
click at [576, 365] on paper-button "Próximo" at bounding box center [582, 354] width 103 height 24
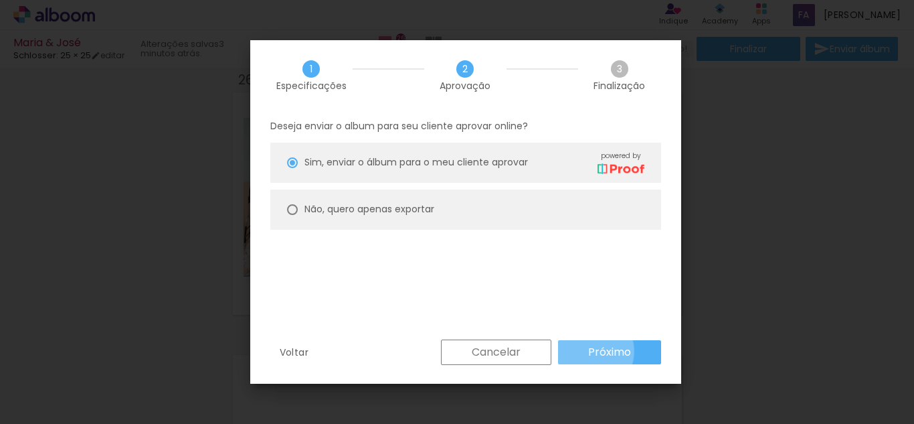
click at [0, 0] on slot "Próximo" at bounding box center [0, 0] width 0 height 0
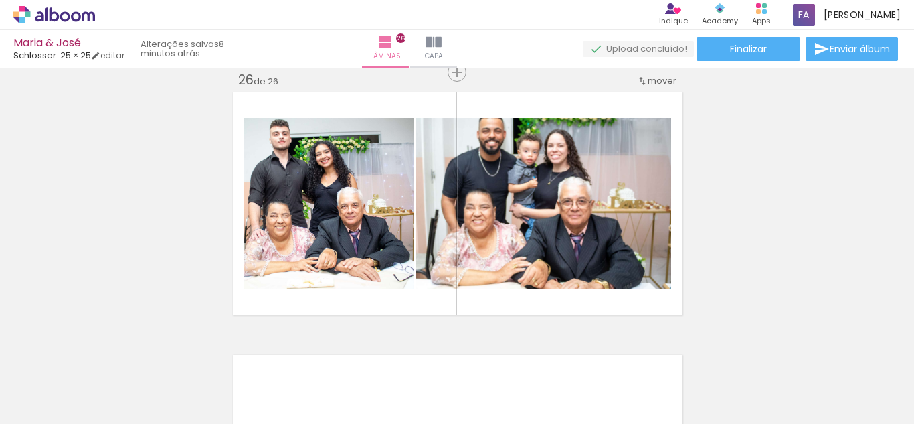
scroll to position [0, 3322]
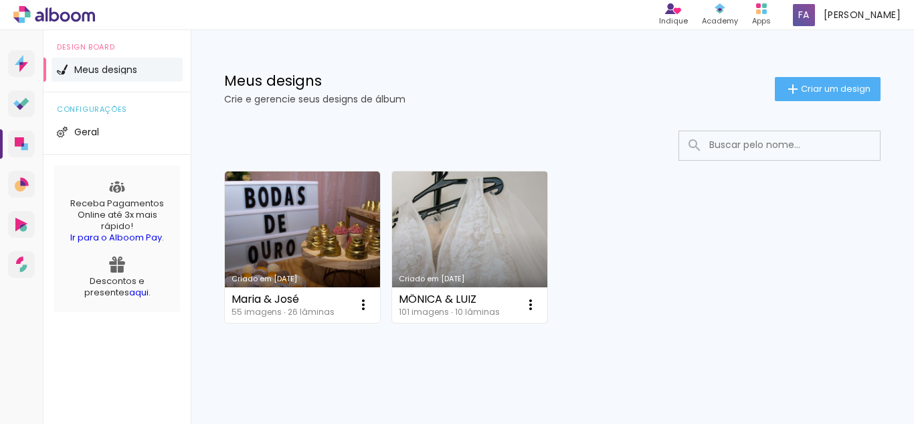
click at [426, 205] on link "Criado em [DATE]" at bounding box center [469, 246] width 155 height 151
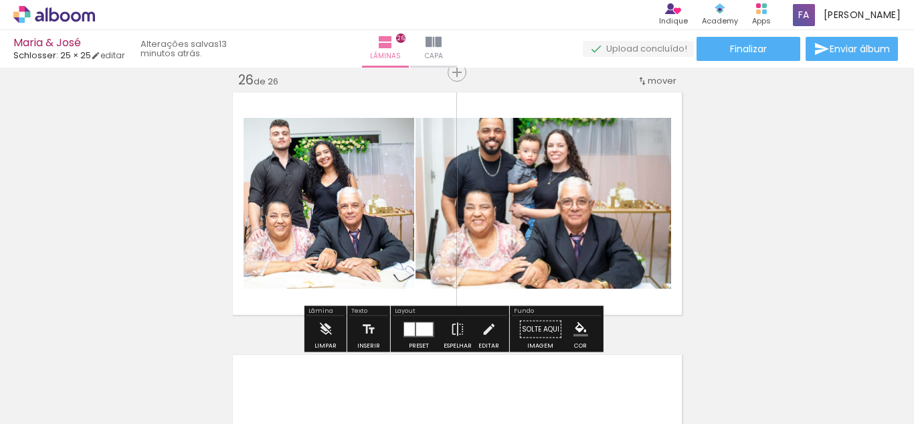
scroll to position [0, 3322]
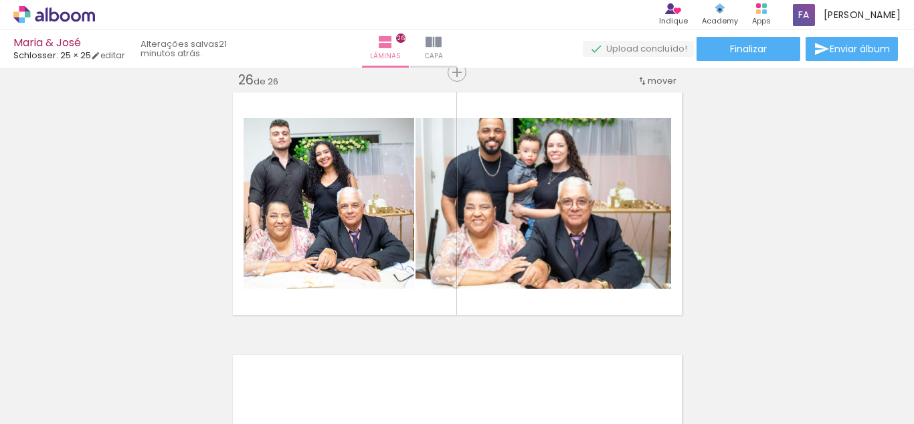
scroll to position [0, 3322]
